Goal: Obtain resource: Download file/media

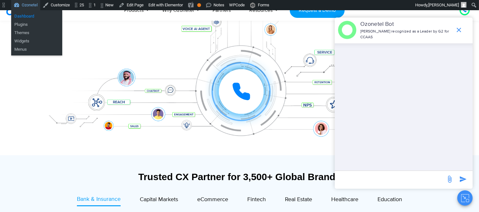
click at [26, 14] on link "Dashboard" at bounding box center [36, 16] width 51 height 8
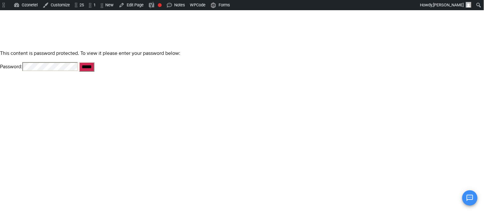
click at [79, 62] on input "*****" at bounding box center [86, 67] width 15 height 10
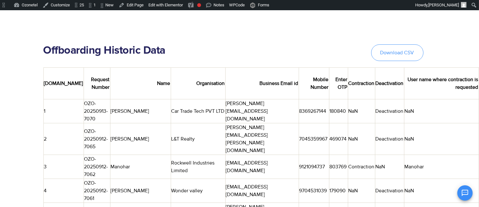
click at [385, 56] on link "Download CSV" at bounding box center [397, 52] width 52 height 17
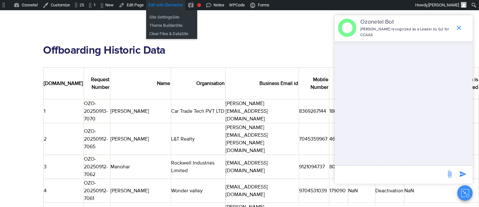
click at [177, 7] on span "Edit with Elementor" at bounding box center [166, 5] width 34 height 5
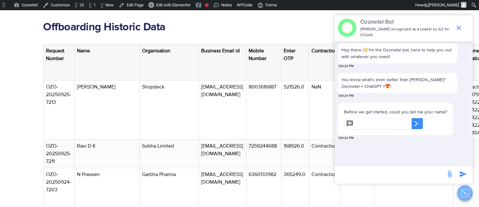
click at [467, 193] on icon "Close chat" at bounding box center [466, 193] width 8 height 8
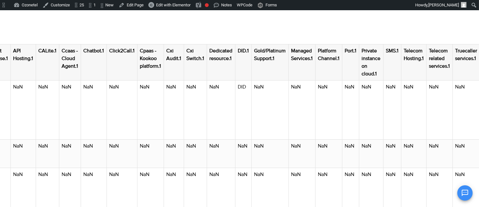
scroll to position [0, 1152]
